Goal: Information Seeking & Learning: Learn about a topic

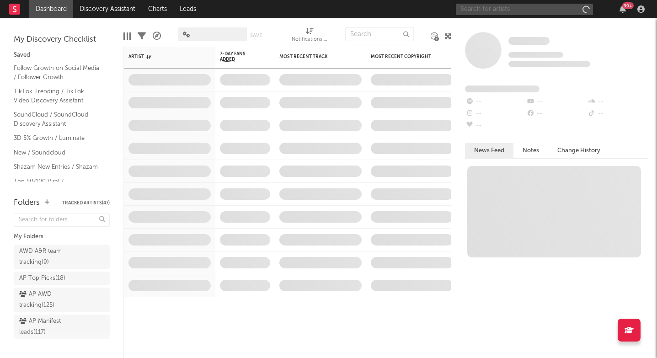
click at [477, 11] on input "text" at bounding box center [524, 9] width 137 height 11
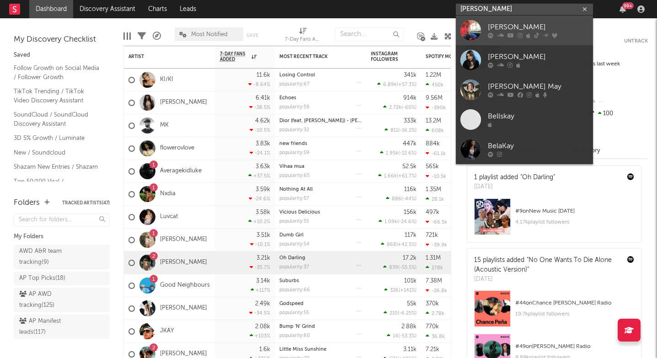
type input "Bella kay"
click at [472, 25] on div at bounding box center [471, 30] width 21 height 21
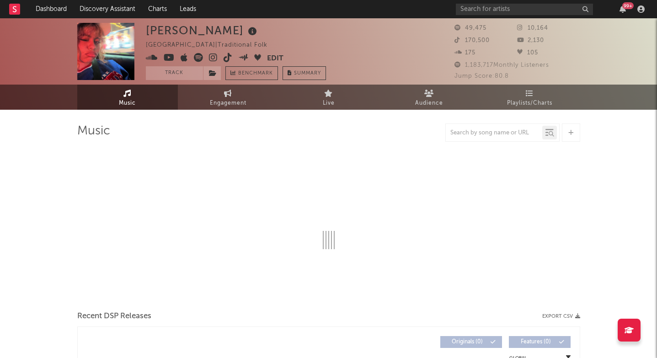
select select "1w"
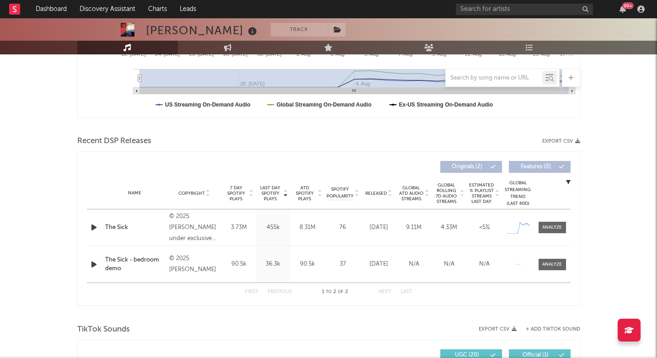
scroll to position [310, 0]
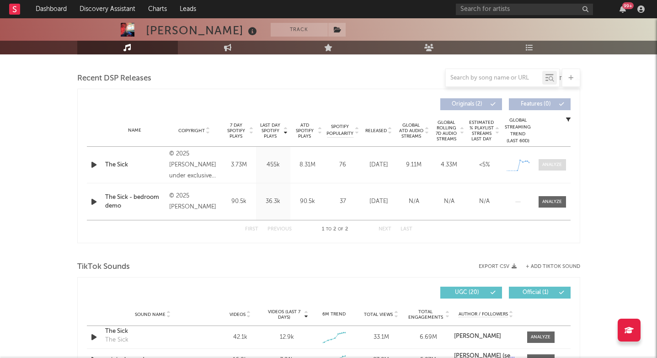
click at [549, 163] on div at bounding box center [553, 164] width 20 height 7
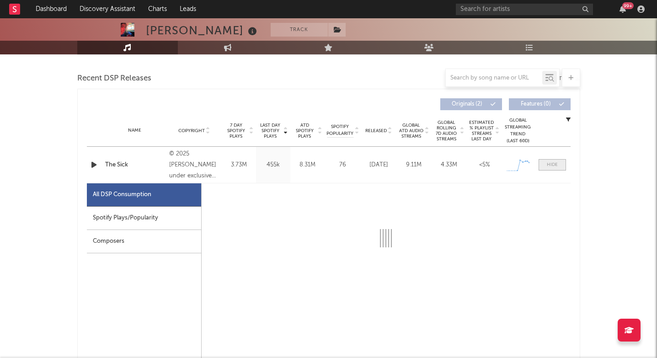
select select "1w"
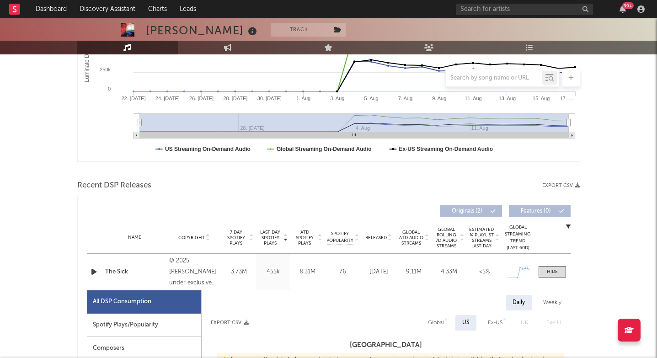
scroll to position [232, 0]
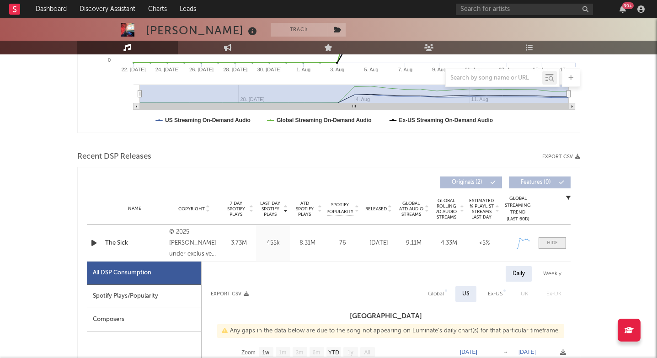
click at [548, 240] on div at bounding box center [552, 243] width 11 height 7
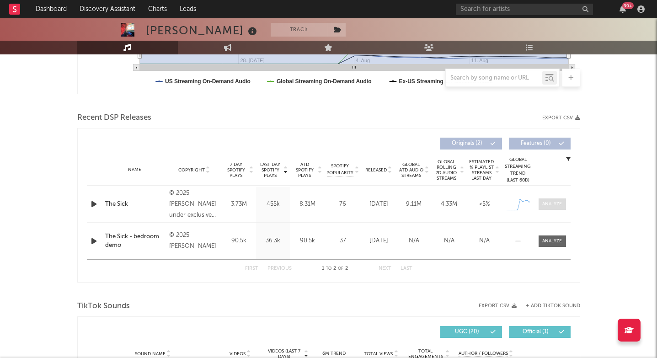
scroll to position [277, 0]
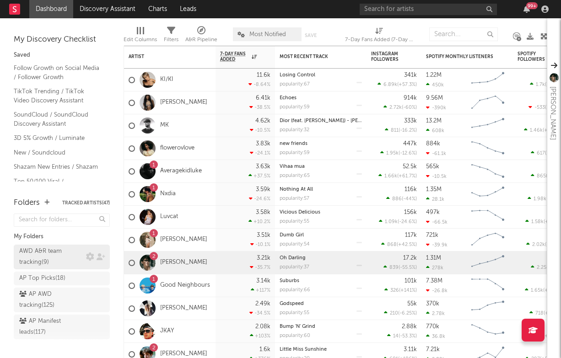
click at [79, 262] on div "AWD A&R team tracking ( 9 )" at bounding box center [51, 257] width 64 height 22
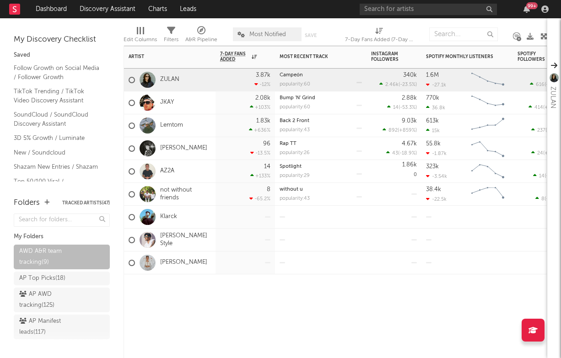
click at [188, 85] on body "Dashboard Discovery Assistant Charts Leads 99 + Notifications Settings Mark all…" at bounding box center [280, 179] width 561 height 358
click at [168, 91] on div "JKAY" at bounding box center [151, 103] width 45 height 27
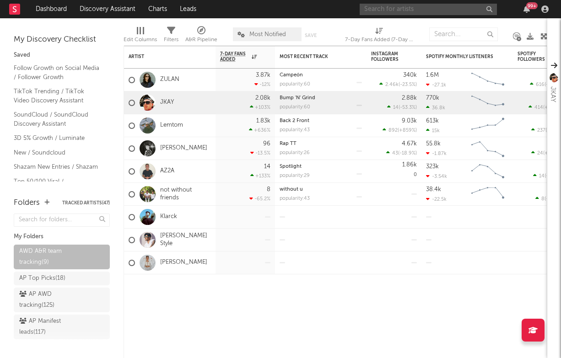
click at [426, 11] on input "text" at bounding box center [428, 9] width 137 height 11
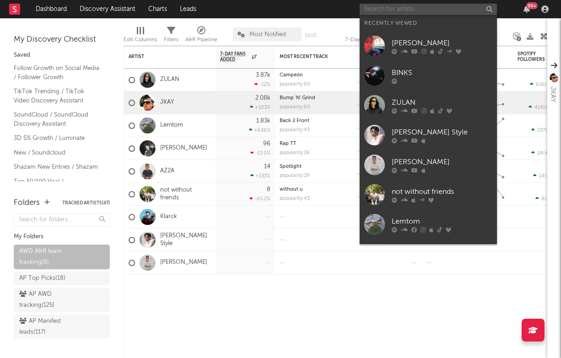
paste input "https://open.spotify.com/artist/59h2d6LEgTjC8LUySW54EA?si=soCguuZjTZ-2cSpkuxQDrw"
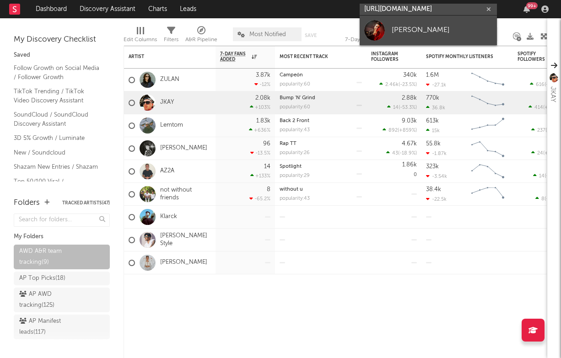
type input "https://open.spotify.com/artist/59h2d6LEgTjC8LUySW54EA?si=soCguuZjTZ-2cSpkuxQDrw"
click at [417, 28] on div "[PERSON_NAME]" at bounding box center [442, 30] width 101 height 11
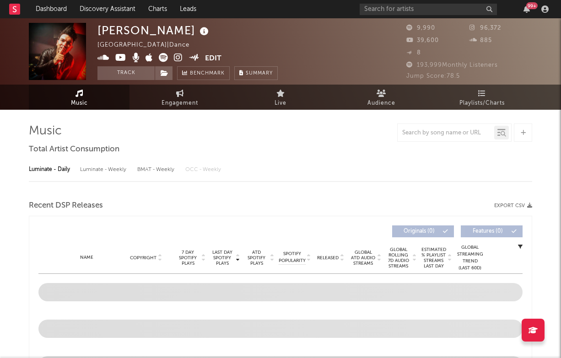
select select "6m"
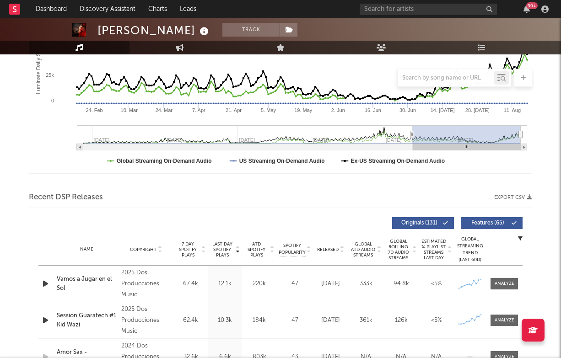
scroll to position [192, 0]
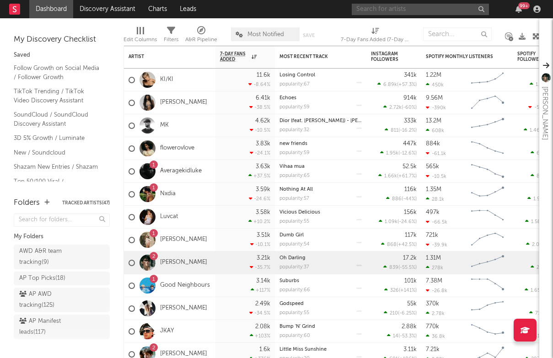
click at [432, 9] on input "text" at bounding box center [420, 9] width 137 height 11
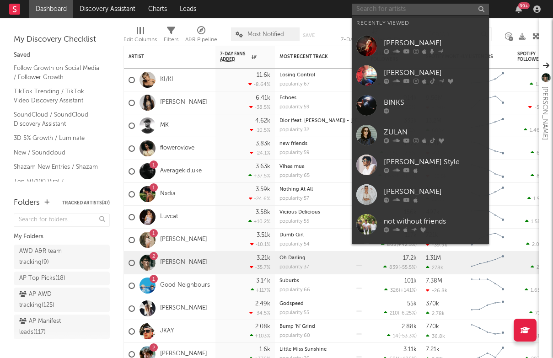
paste input "[URL][DOMAIN_NAME]"
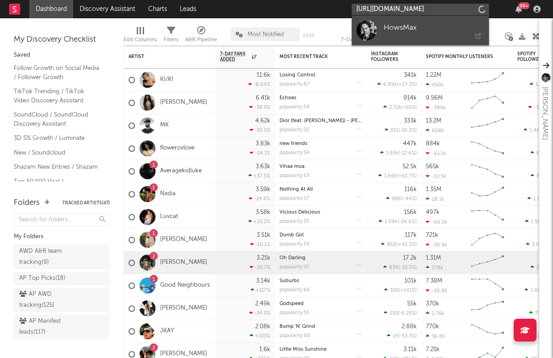
type input "[URL][DOMAIN_NAME]"
click at [407, 33] on icon at bounding box center [432, 35] width 97 height 5
